Goal: Find specific page/section: Find specific page/section

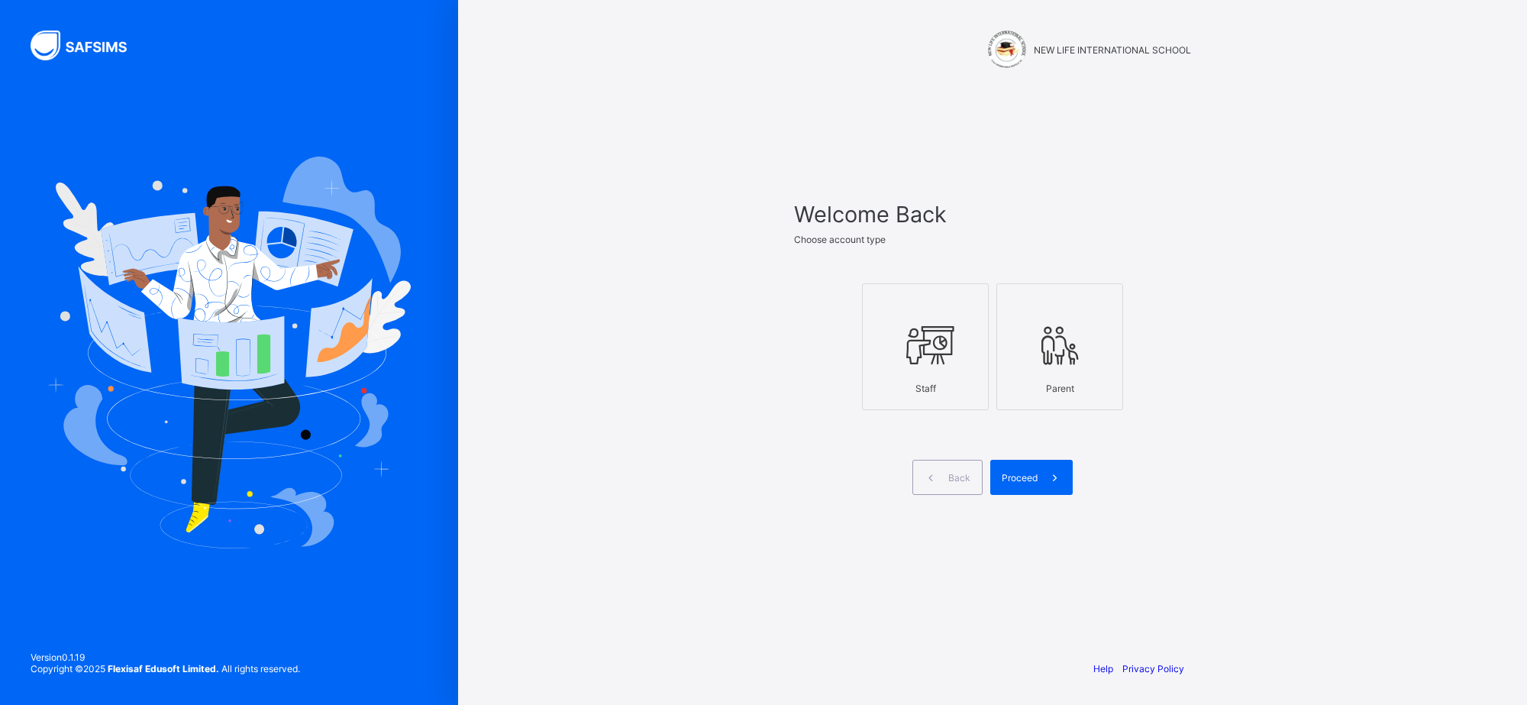
click at [910, 315] on div at bounding box center [926, 345] width 110 height 60
click at [1040, 477] on span at bounding box center [1055, 477] width 35 height 35
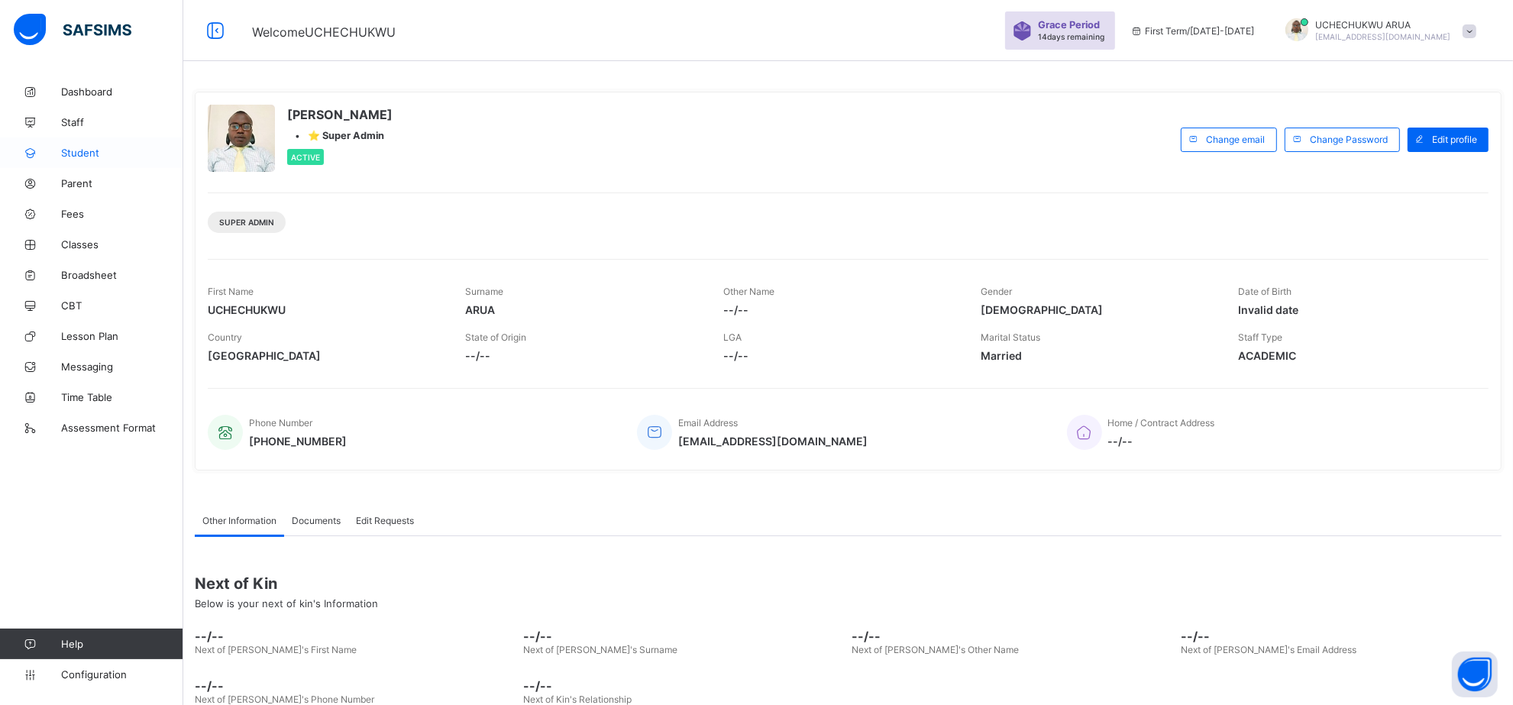
click at [95, 149] on span "Student" at bounding box center [122, 153] width 122 height 12
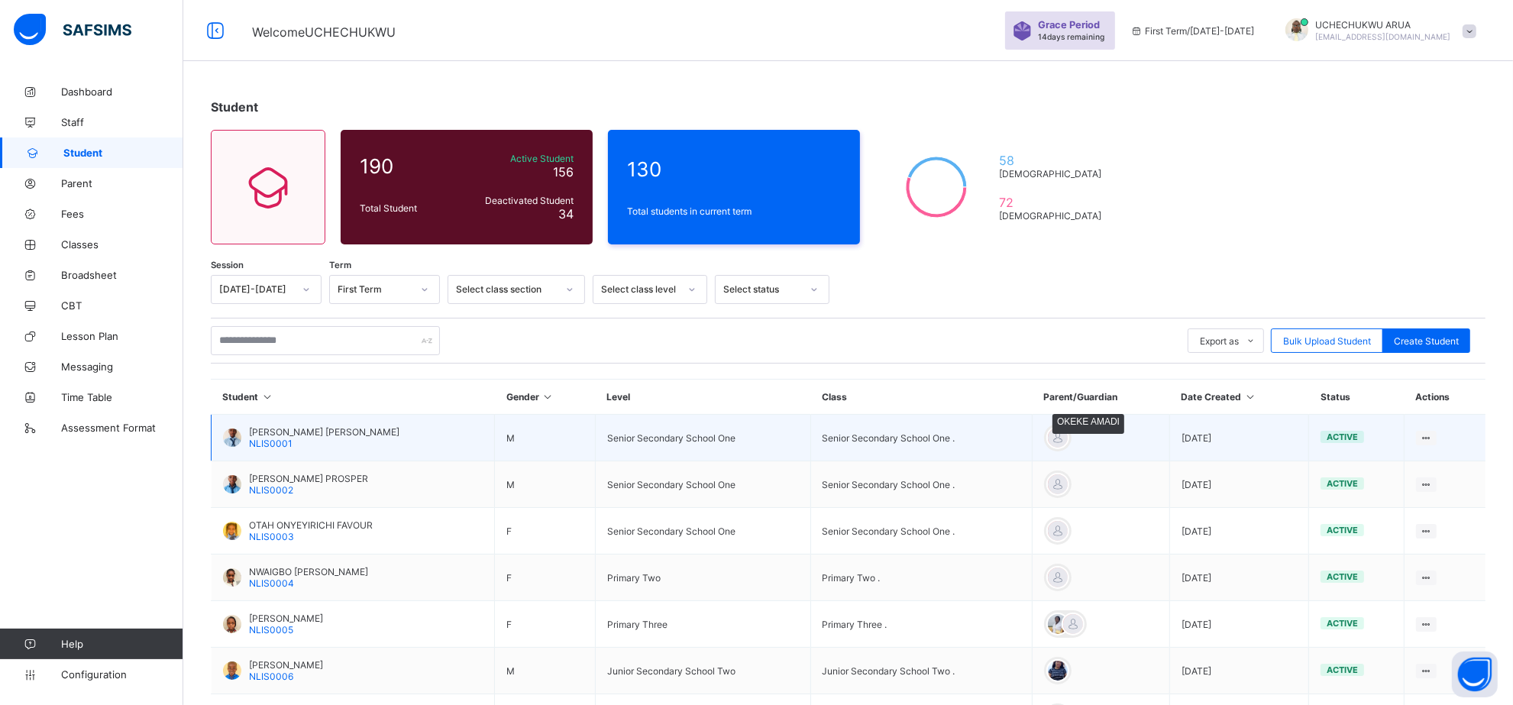
click at [1069, 435] on div at bounding box center [1057, 437] width 23 height 23
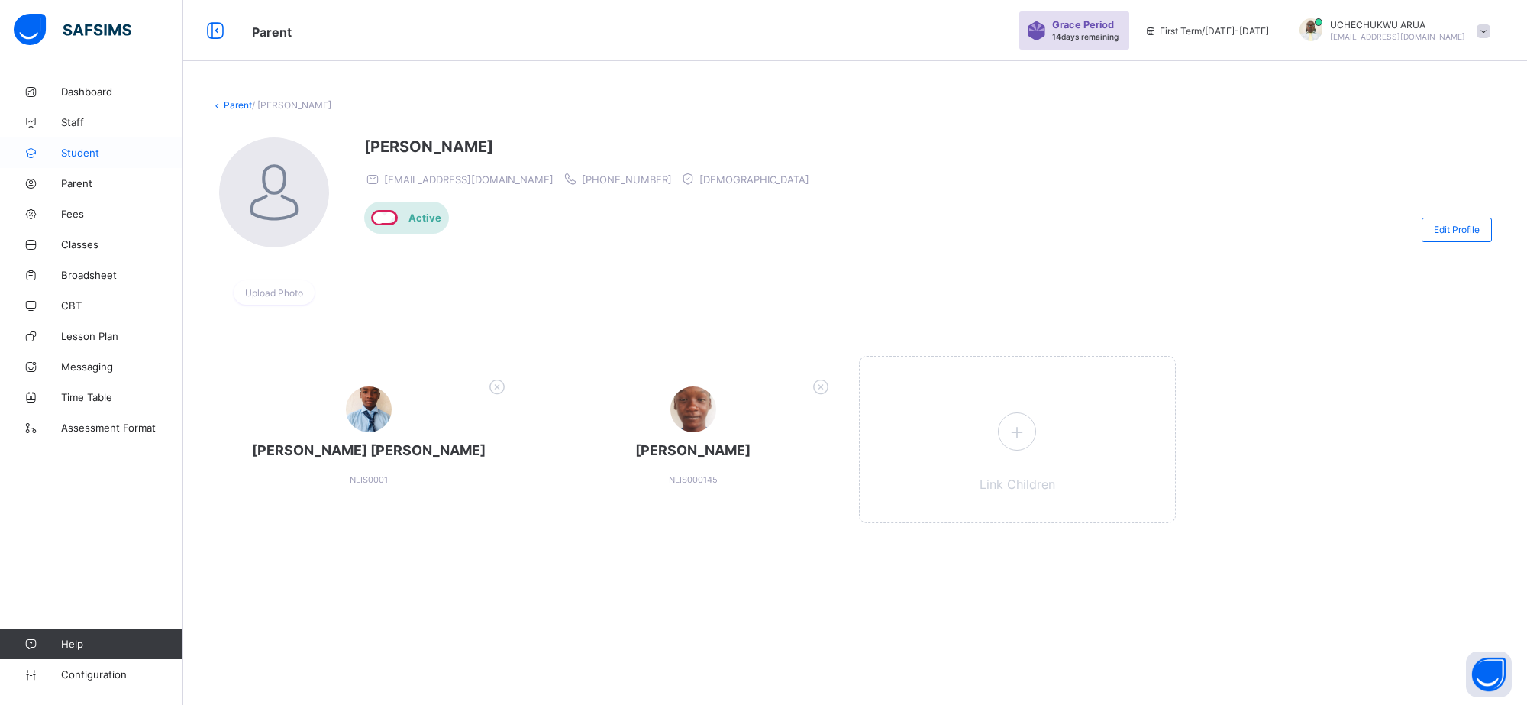
click at [70, 154] on span "Student" at bounding box center [122, 153] width 122 height 12
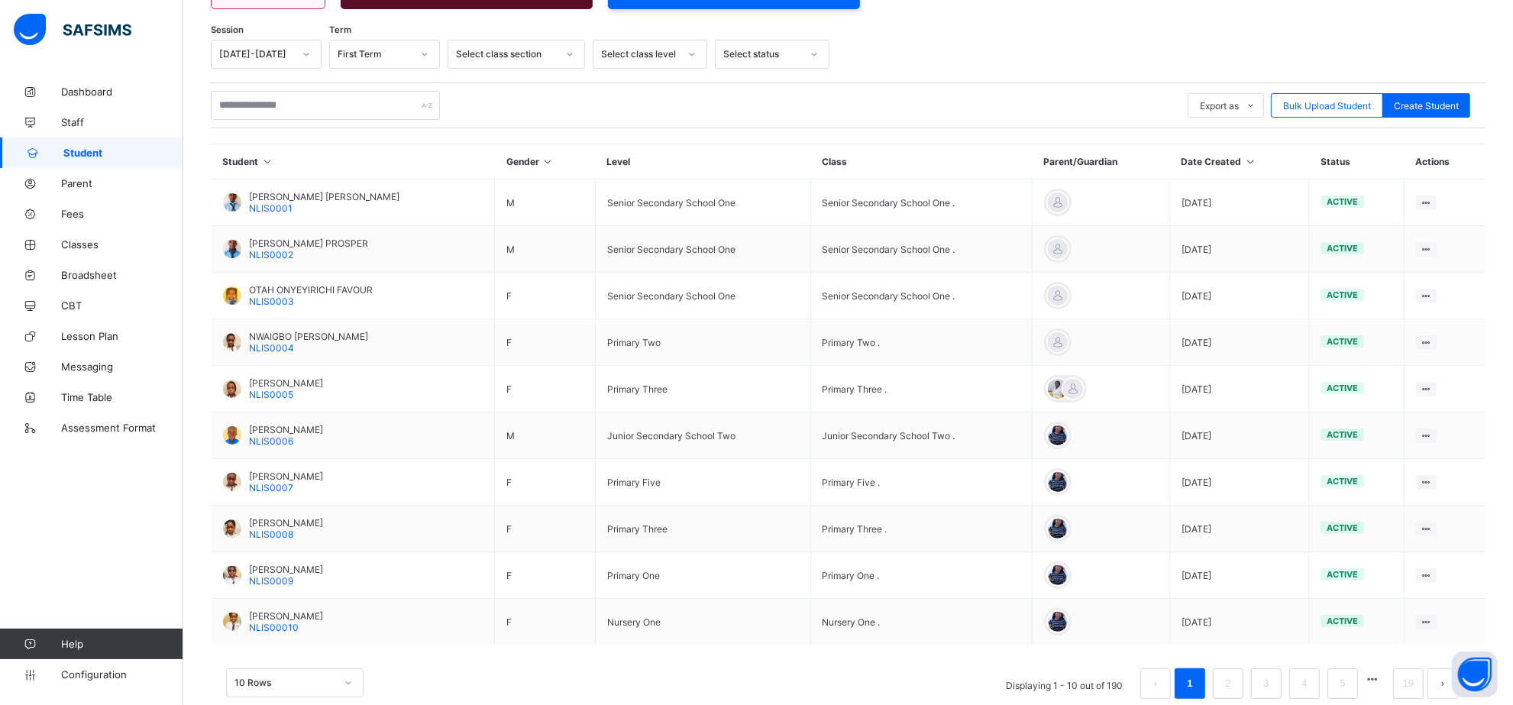
scroll to position [267, 0]
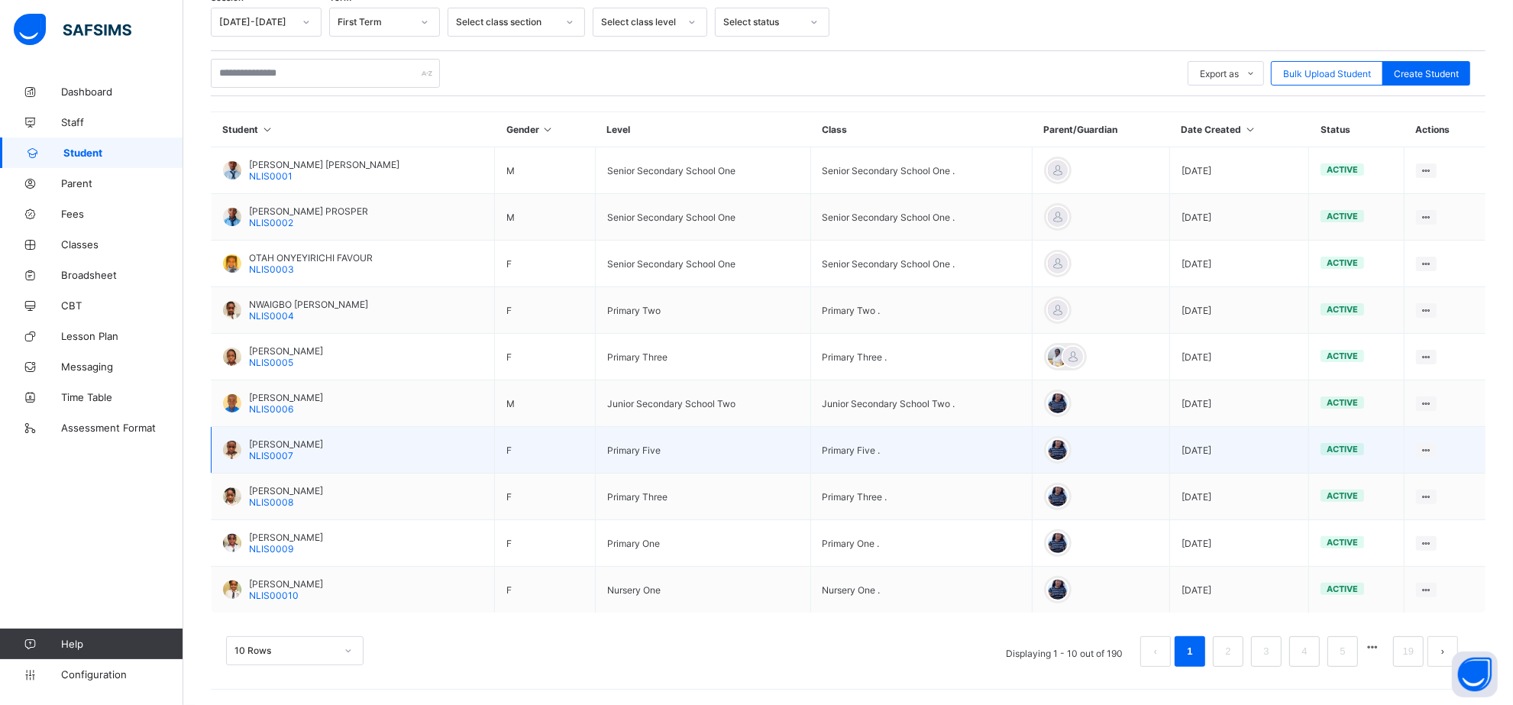
click at [292, 439] on span "[PERSON_NAME]" at bounding box center [286, 443] width 74 height 11
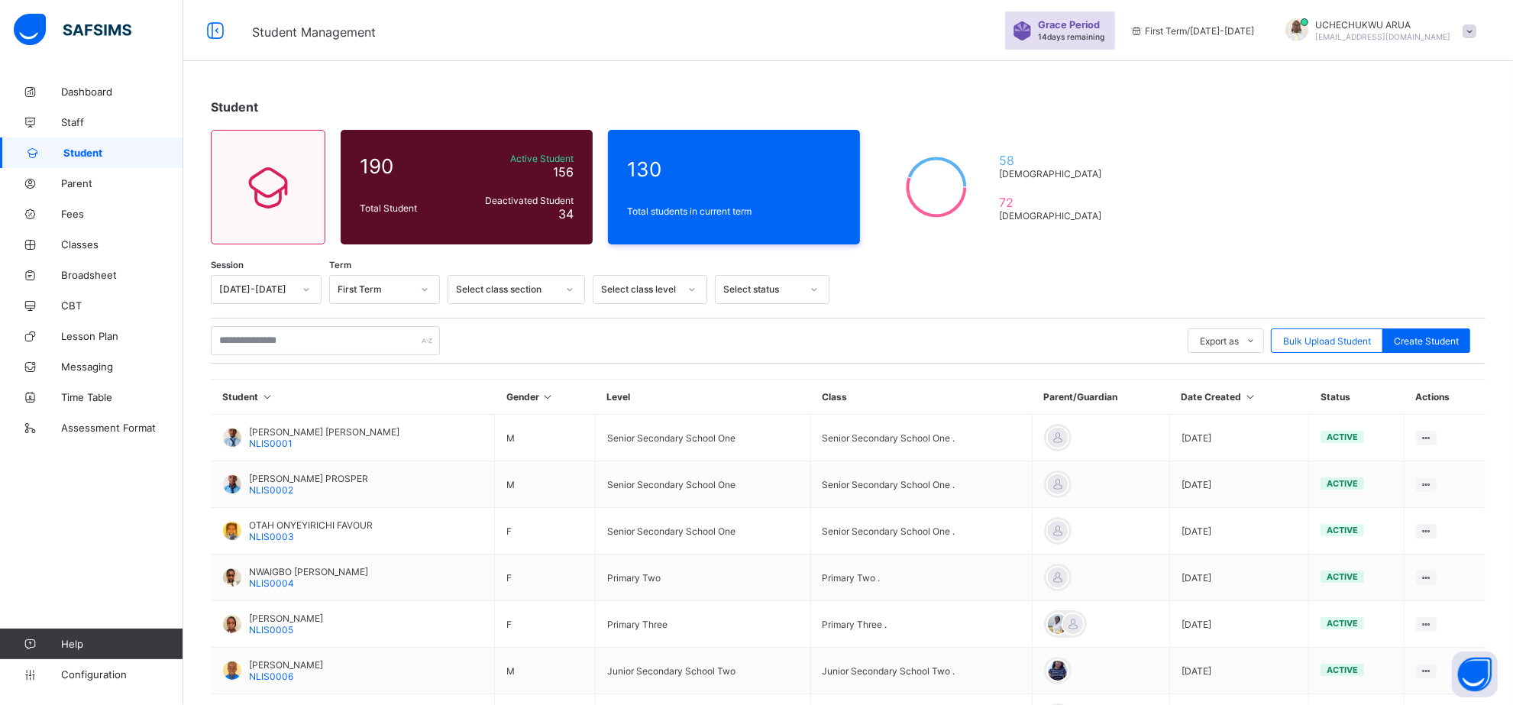
scroll to position [267, 0]
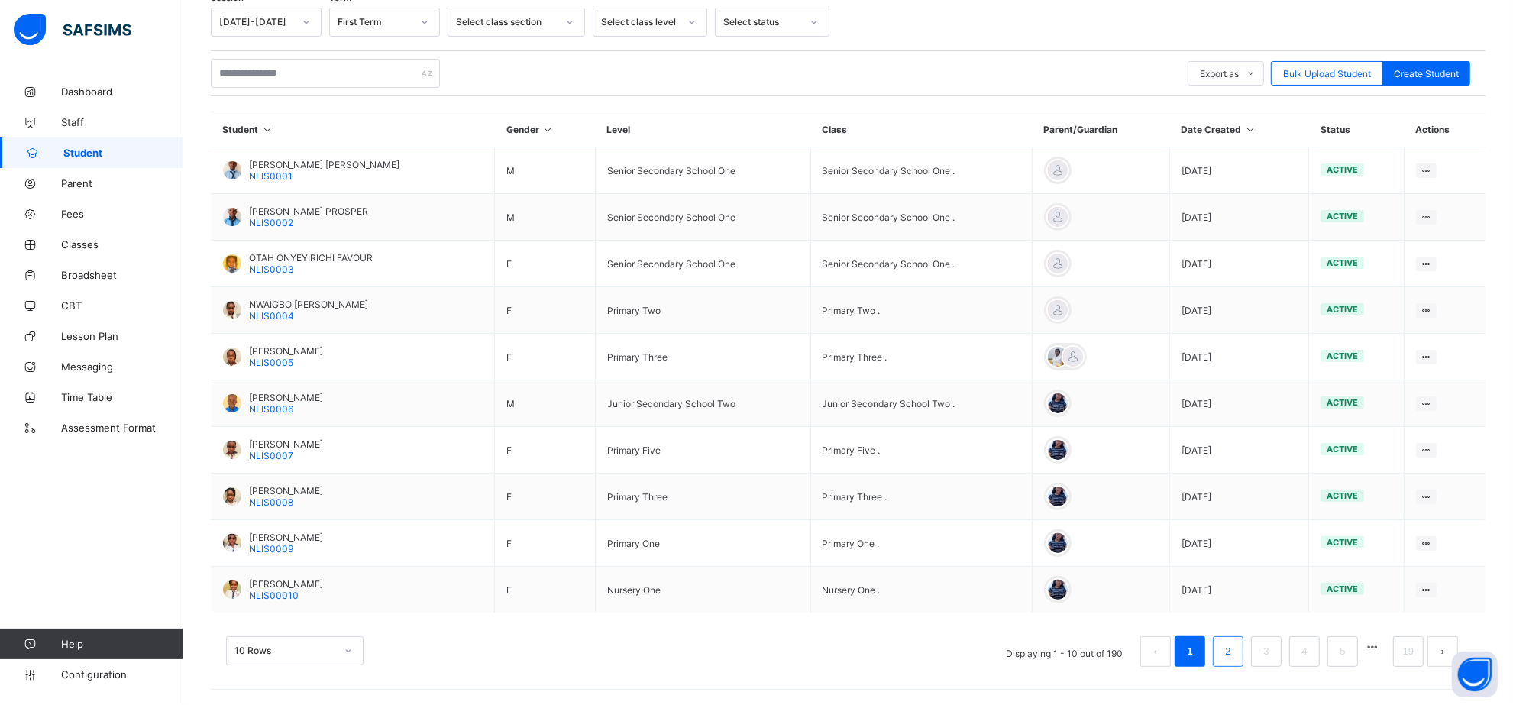
click at [1234, 654] on link "2" at bounding box center [1227, 652] width 15 height 20
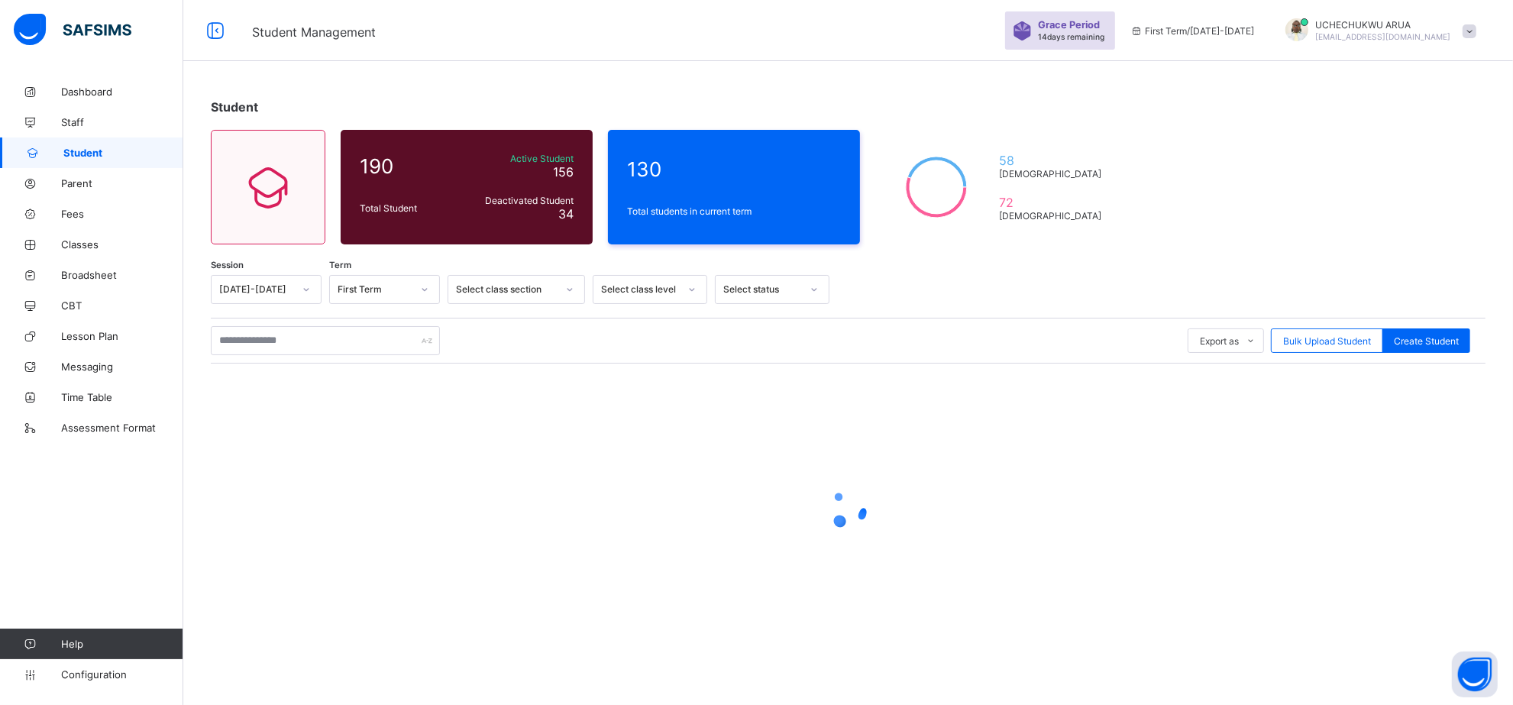
scroll to position [0, 0]
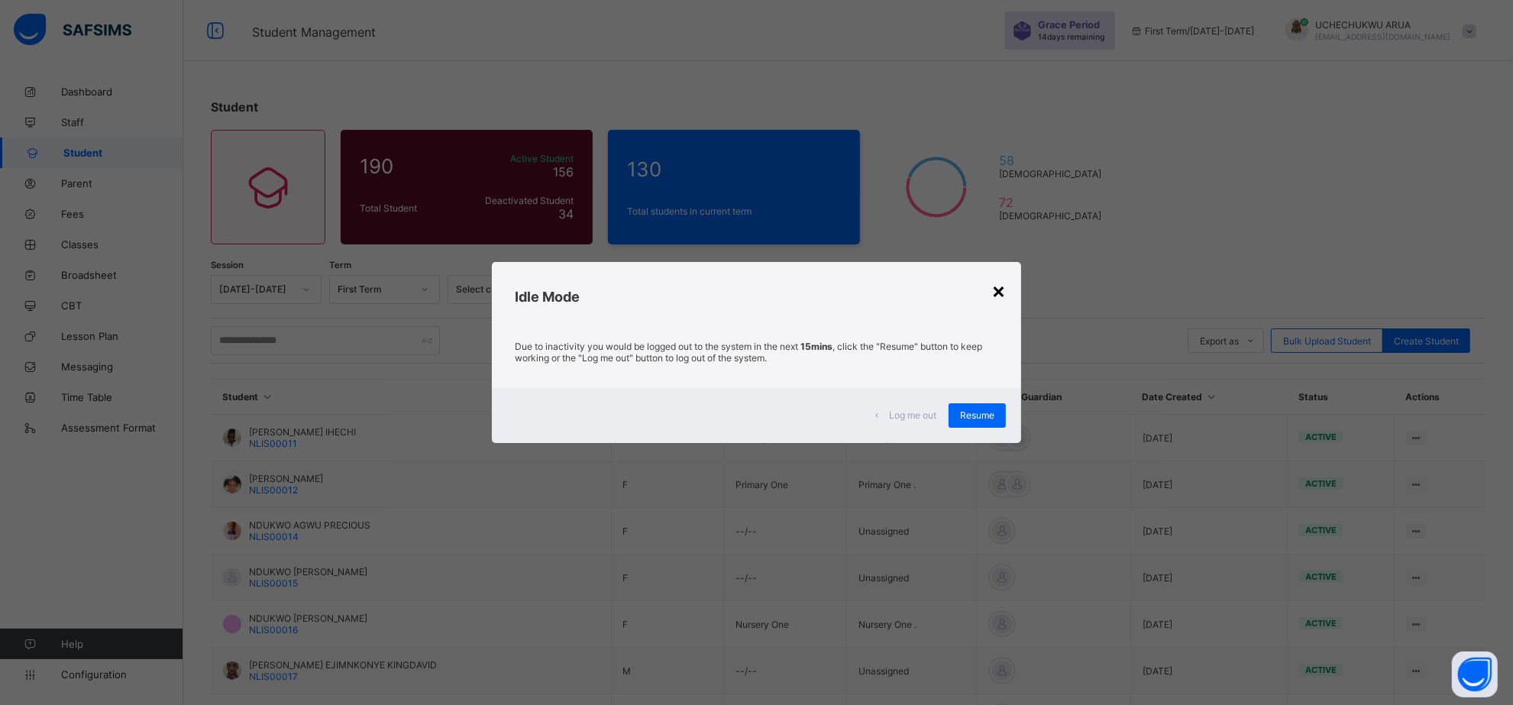
click at [995, 291] on div "×" at bounding box center [998, 290] width 15 height 26
